Goal: Task Accomplishment & Management: Manage account settings

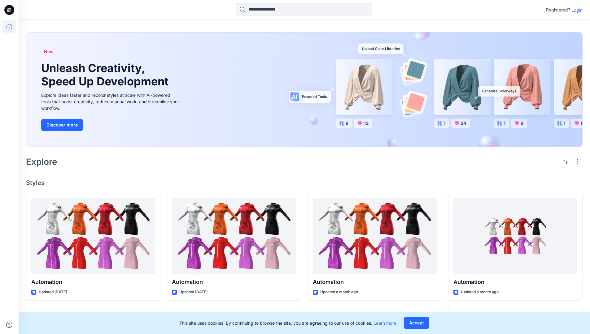
click at [575, 10] on p "Login" at bounding box center [576, 10] width 11 height 7
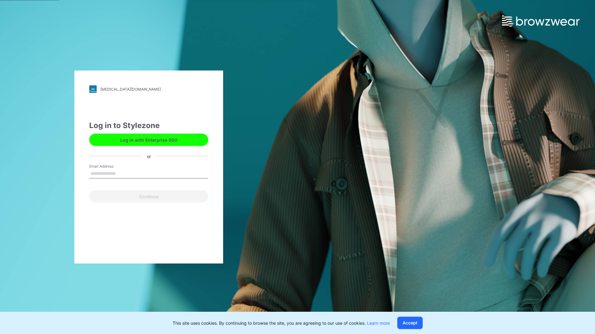
click at [122, 173] on input "Email Address" at bounding box center [148, 173] width 119 height 9
type input "**********"
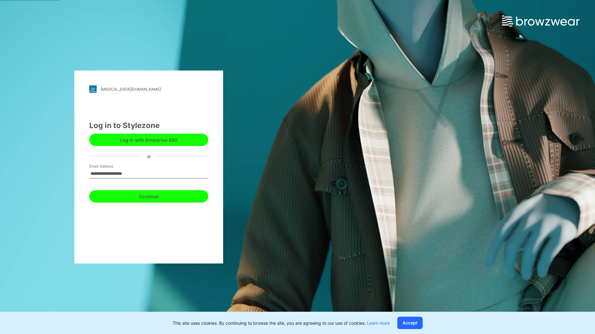
click at [155, 196] on button "Continue" at bounding box center [148, 196] width 119 height 12
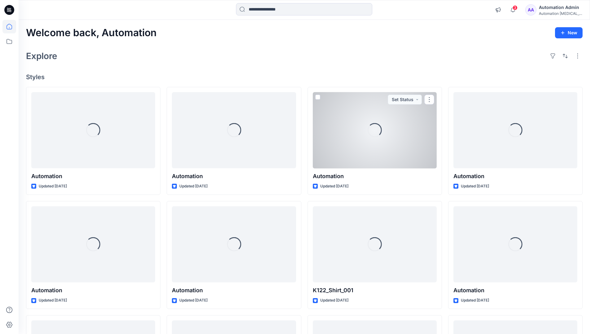
click at [12, 27] on icon at bounding box center [10, 27] width 6 height 6
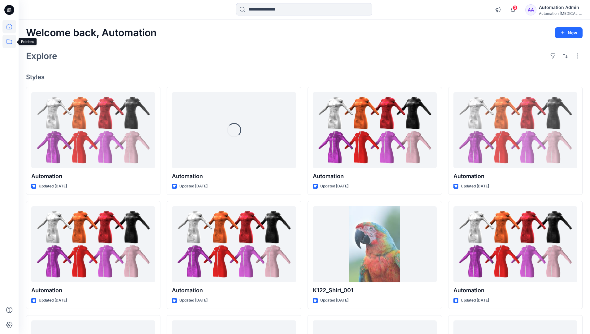
click at [11, 41] on icon at bounding box center [9, 42] width 14 height 14
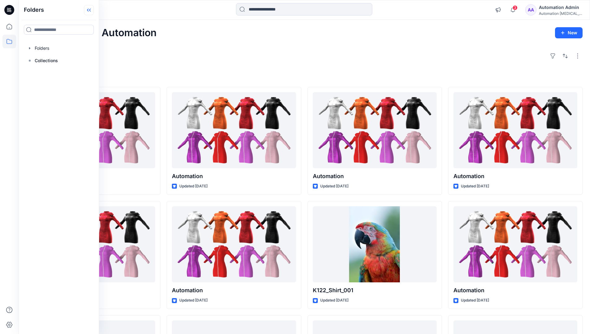
click at [90, 11] on icon at bounding box center [89, 10] width 10 height 10
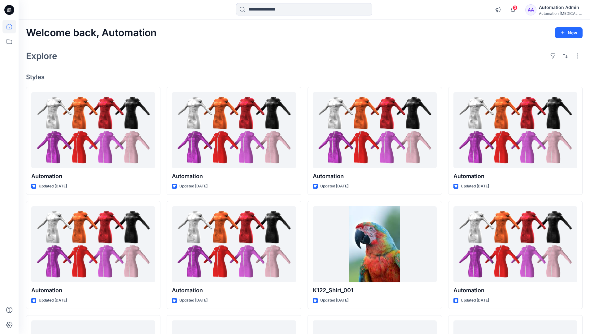
click at [559, 10] on div "Automation Admin" at bounding box center [560, 7] width 43 height 7
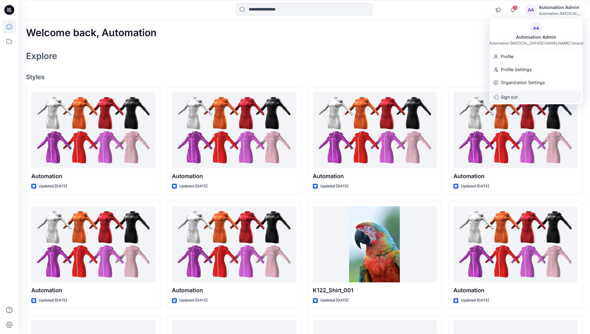
click at [505, 98] on p "Sign out" at bounding box center [509, 97] width 17 height 12
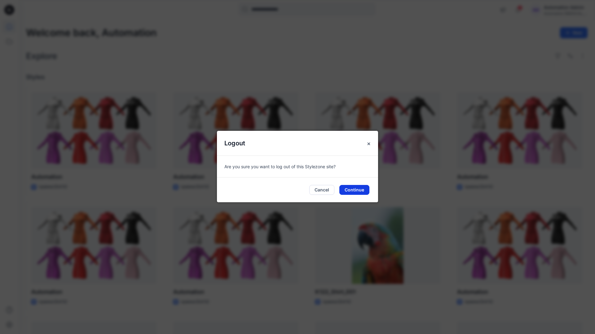
click at [343, 191] on button "Continue" at bounding box center [354, 190] width 30 height 10
